Goal: Transaction & Acquisition: Purchase product/service

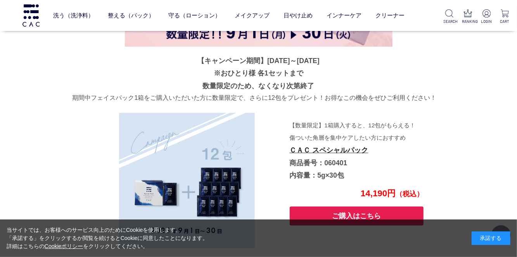
scroll to position [2107, 0]
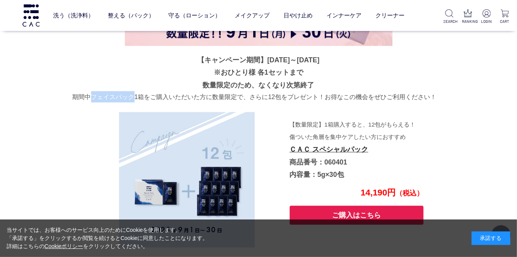
click at [85, 148] on div "【キャンペーン期間】2025年9月1日～9月30日 ※おひとり様 各1セットまで 数量限定のため、なくなり次第終了 期間中フェイスパック1箱をご購入いただいた…" at bounding box center [258, 202] width 372 height 846
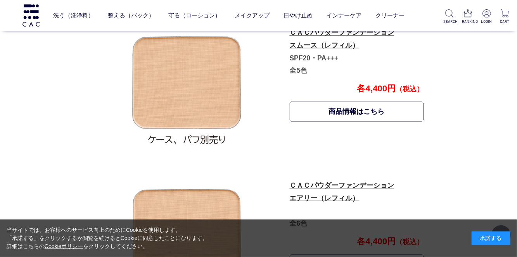
scroll to position [429, 0]
click at [380, 190] on link "ＣＡＣパウダーファンデーション エアリー（レフィル）" at bounding box center [342, 192] width 105 height 21
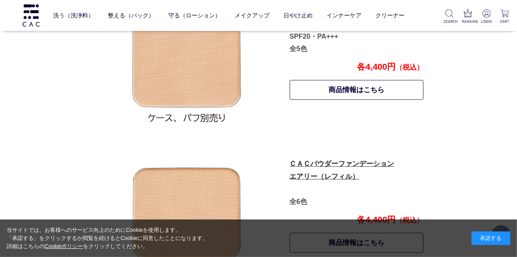
scroll to position [466, 0]
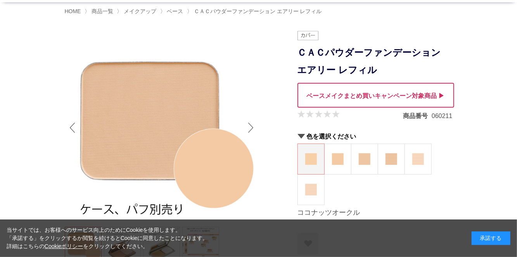
scroll to position [49, 0]
click at [337, 162] on img at bounding box center [338, 159] width 12 height 12
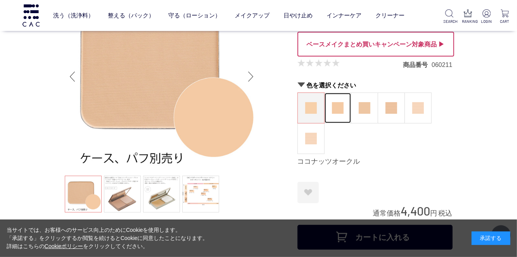
scroll to position [86, 0]
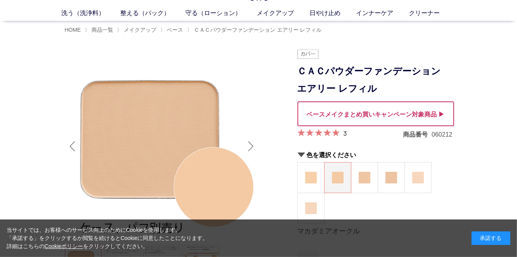
scroll to position [30, 0]
click at [419, 181] on img at bounding box center [418, 178] width 12 height 12
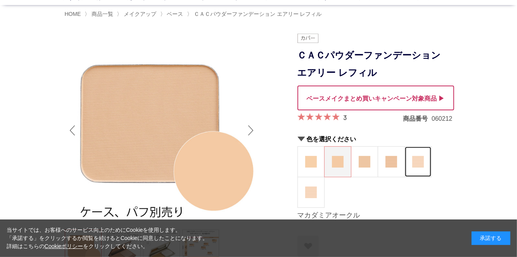
scroll to position [67, 0]
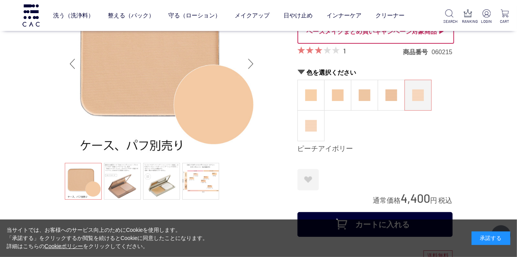
scroll to position [48, 0]
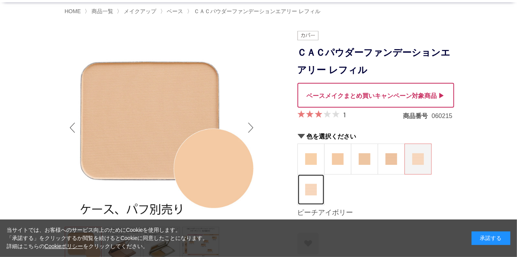
click at [310, 192] on img at bounding box center [311, 190] width 12 height 12
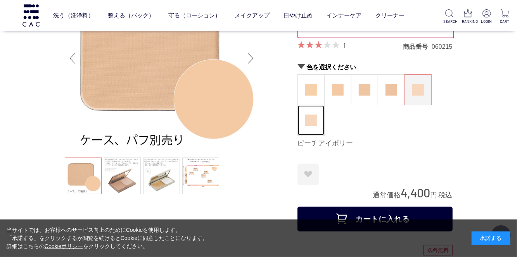
scroll to position [86, 0]
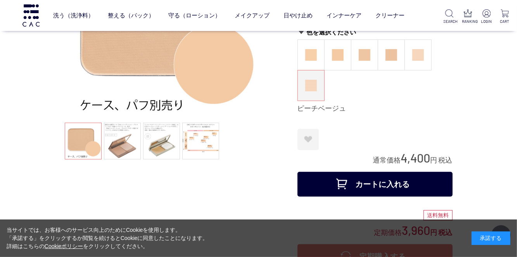
scroll to position [104, 0]
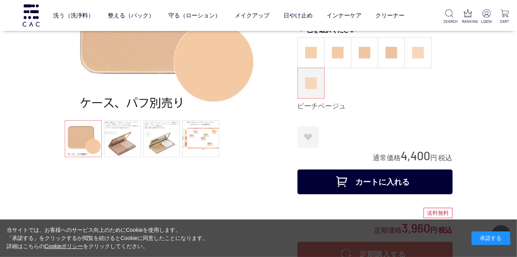
click at [398, 181] on button "カートに入れる" at bounding box center [374, 182] width 155 height 25
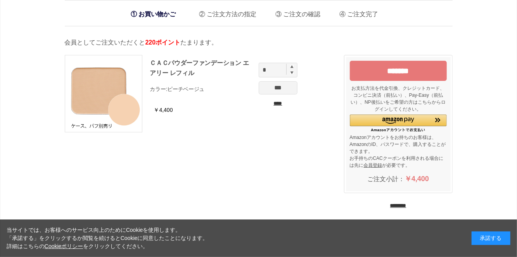
scroll to position [1, 0]
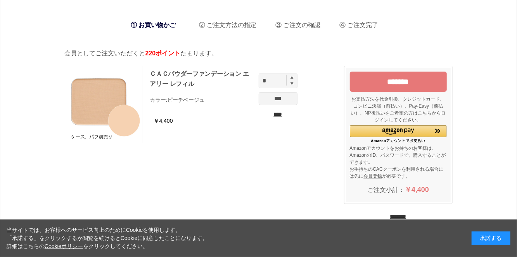
click at [292, 78] on img at bounding box center [291, 77] width 3 height 3
type input "*"
click at [278, 101] on input "***" at bounding box center [278, 98] width 39 height 13
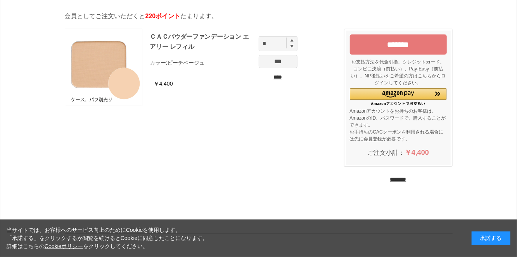
scroll to position [41, 0]
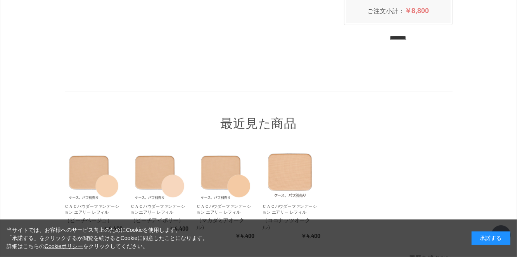
scroll to position [235, 0]
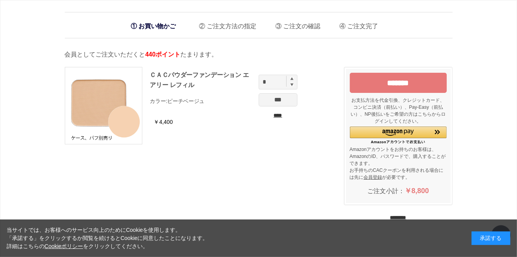
click at [420, 88] on input "*******" at bounding box center [398, 83] width 97 height 20
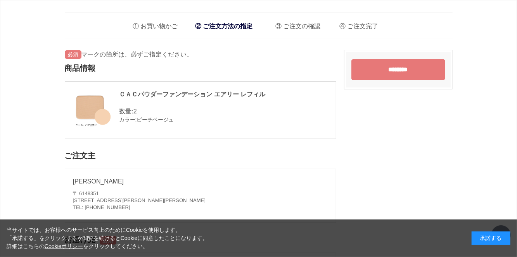
click at [409, 72] on input "********" at bounding box center [398, 69] width 94 height 21
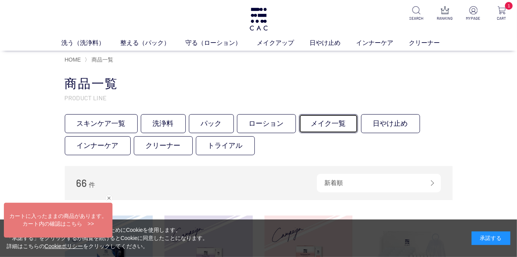
click at [330, 126] on link "メイク一覧" at bounding box center [328, 123] width 59 height 19
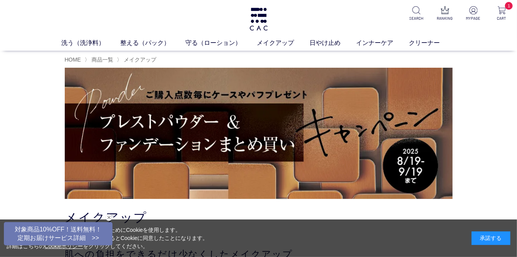
click at [365, 153] on img at bounding box center [259, 133] width 388 height 131
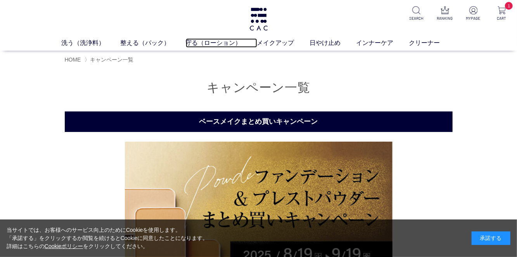
click at [202, 47] on link "守る（ローション）" at bounding box center [221, 42] width 71 height 9
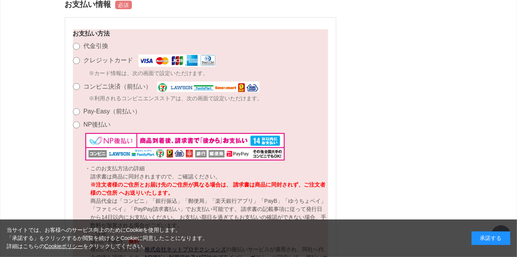
scroll to position [531, 0]
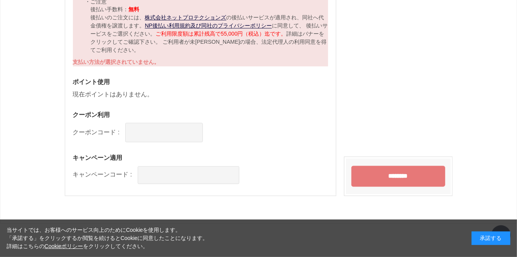
click at [414, 178] on input "********" at bounding box center [398, 176] width 94 height 21
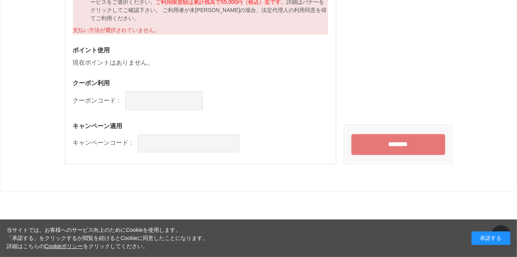
scroll to position [799, 0]
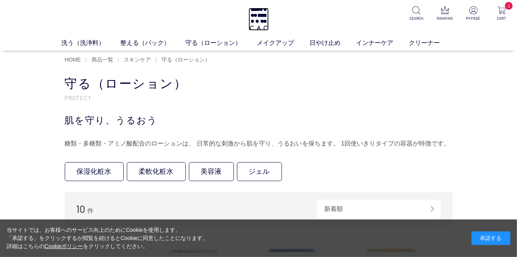
click at [260, 25] on img at bounding box center [258, 19] width 20 height 23
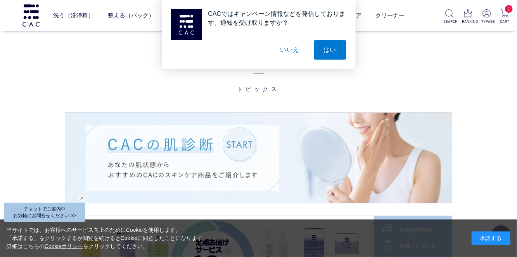
scroll to position [1054, 0]
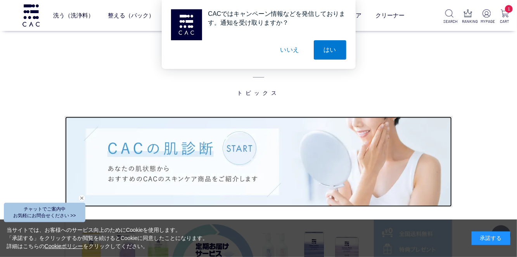
click at [235, 154] on img at bounding box center [258, 162] width 387 height 90
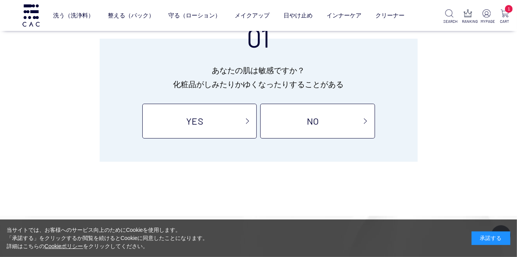
scroll to position [96, 0]
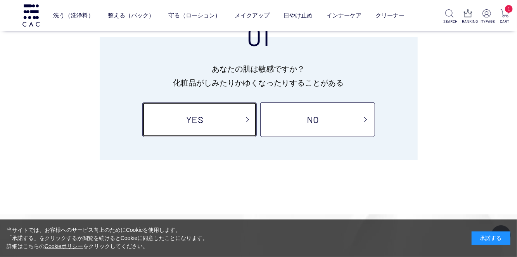
click at [195, 122] on link "YES" at bounding box center [199, 119] width 114 height 35
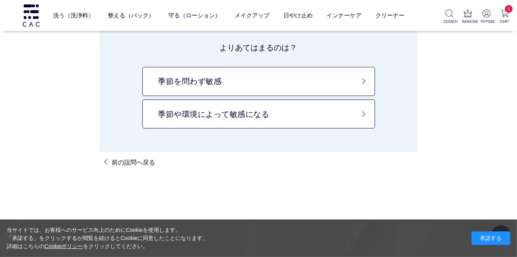
scroll to position [93, 0]
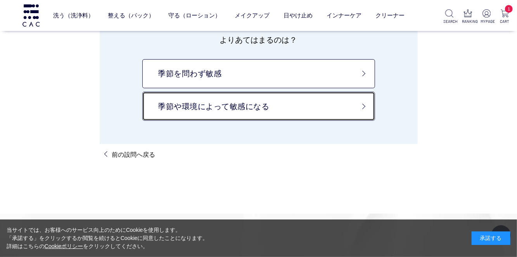
click at [174, 108] on link "季節や環境によって敏感になる" at bounding box center [258, 106] width 233 height 29
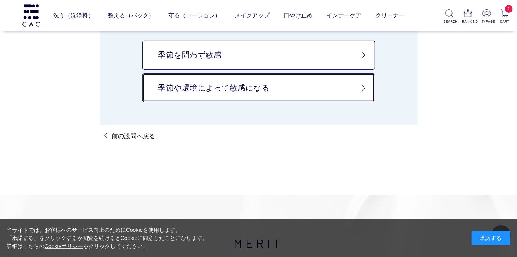
scroll to position [121, 0]
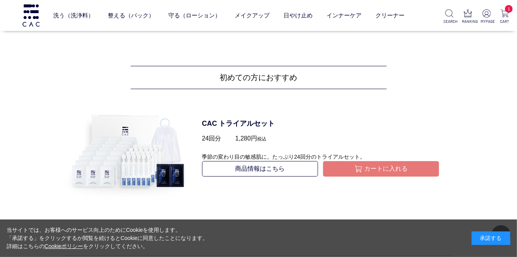
scroll to position [1142, 0]
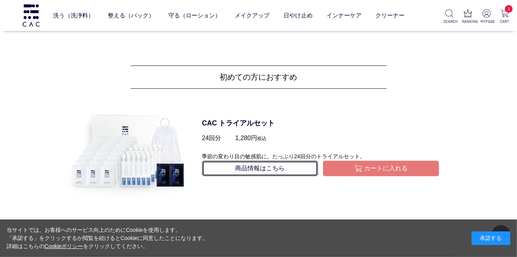
click at [217, 168] on link "商品情報はこちら" at bounding box center [260, 169] width 116 height 16
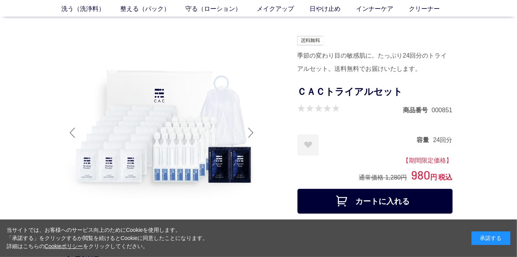
scroll to position [36, 0]
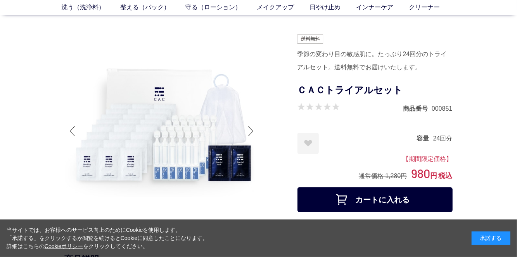
click at [320, 195] on button "カートに入れる" at bounding box center [374, 200] width 155 height 25
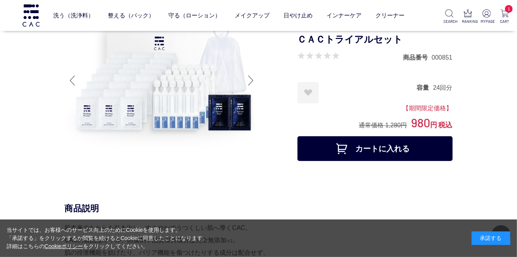
scroll to position [73, 0]
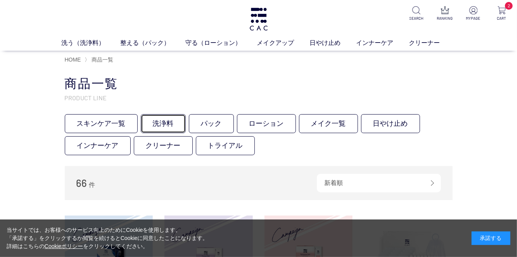
click at [159, 126] on link "洗浄料" at bounding box center [163, 123] width 45 height 19
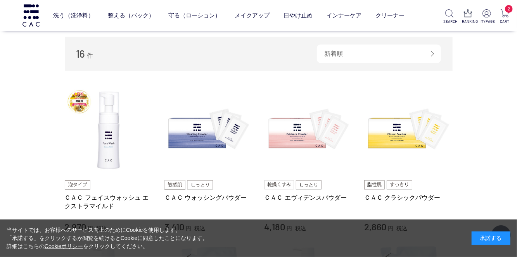
scroll to position [119, 0]
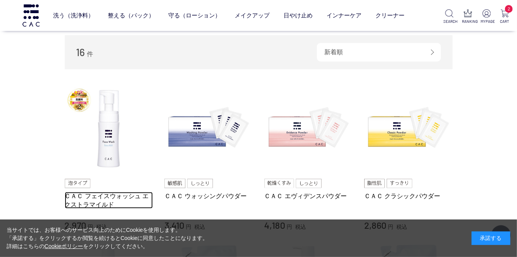
click at [71, 202] on link "ＣＡＣ フェイスウォッシュ エクストラマイルド" at bounding box center [109, 200] width 88 height 17
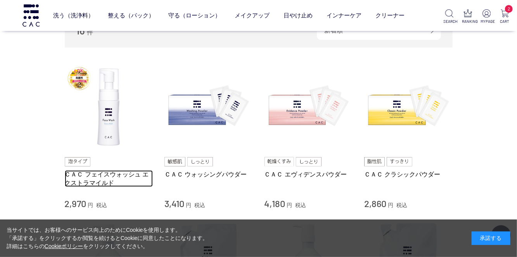
scroll to position [156, 0]
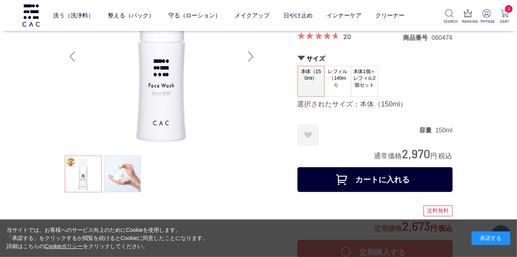
scroll to position [77, 0]
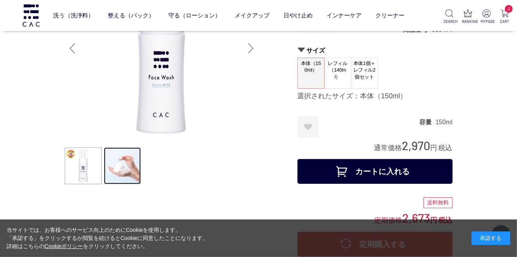
click at [117, 163] on link at bounding box center [122, 166] width 37 height 37
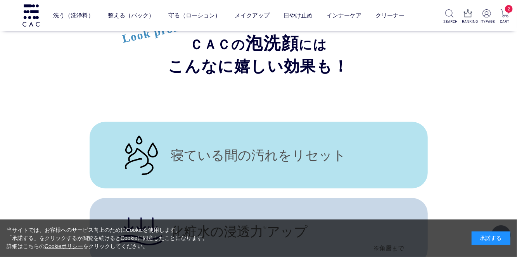
scroll to position [3514, 0]
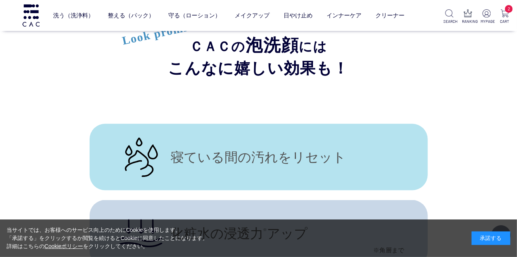
click at [129, 16] on link "整える（パック）" at bounding box center [131, 15] width 47 height 21
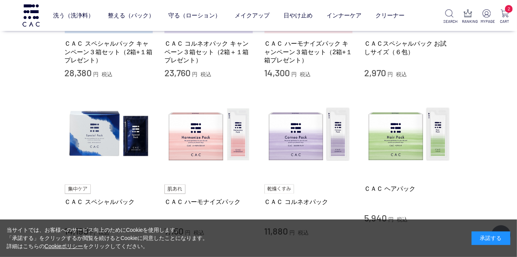
scroll to position [258, 0]
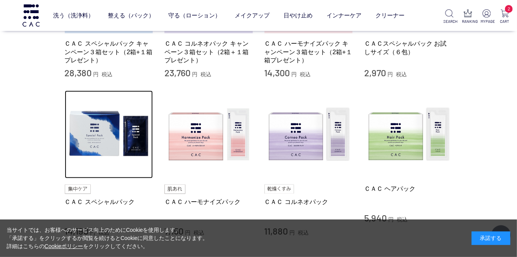
click at [97, 140] on img at bounding box center [109, 135] width 88 height 88
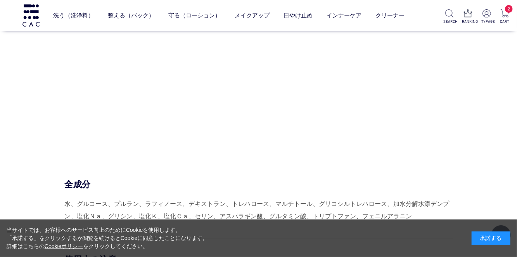
scroll to position [3237, 0]
click at [137, 153] on div at bounding box center [258, 66] width 310 height 177
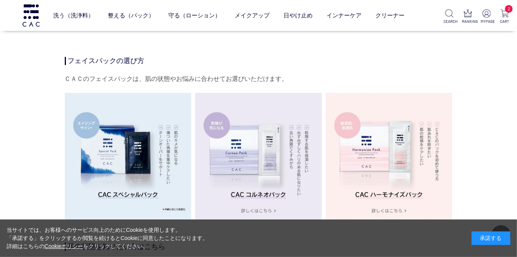
scroll to position [1465, 0]
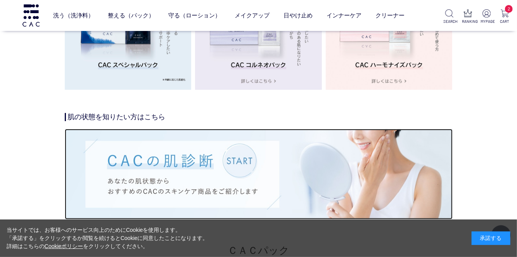
click at [243, 159] on img at bounding box center [259, 174] width 388 height 90
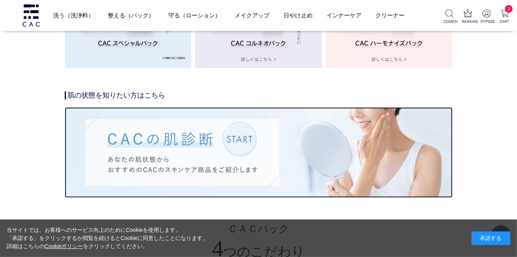
scroll to position [1633, 0]
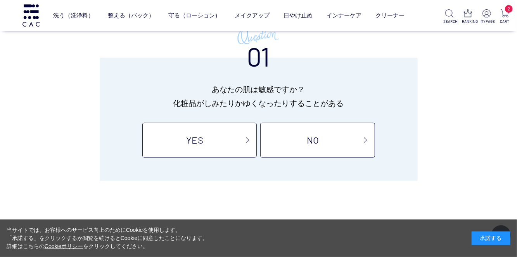
scroll to position [53, 0]
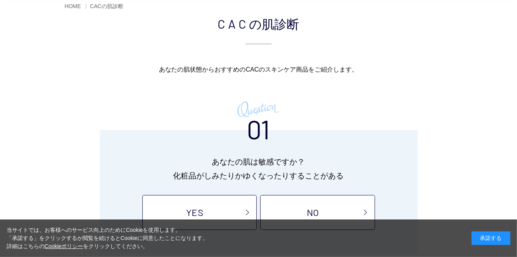
click at [168, 217] on link "YES" at bounding box center [199, 212] width 114 height 35
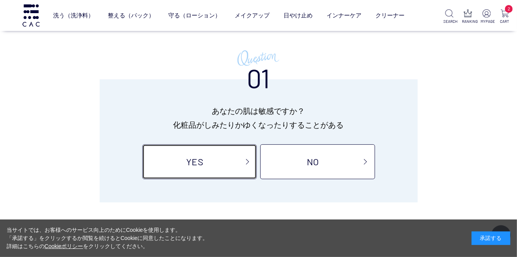
scroll to position [91, 0]
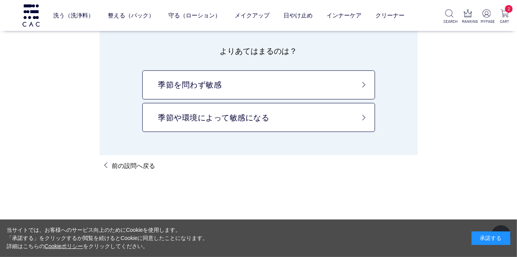
scroll to position [83, 0]
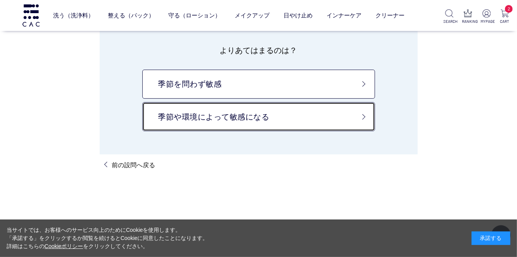
click at [160, 119] on link "季節や環境によって敏感になる" at bounding box center [258, 116] width 233 height 29
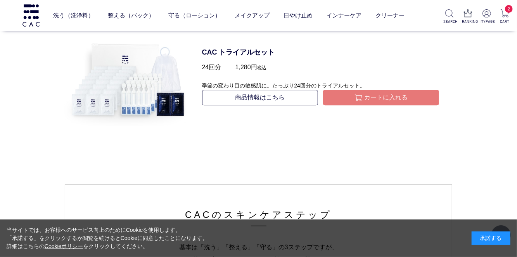
scroll to position [1212, 0]
